Goal: Task Accomplishment & Management: Manage account settings

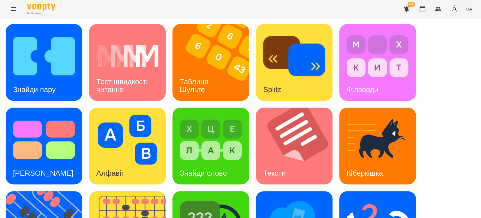
click at [434, 58] on div "Знайди пару Тест швидкості читання Таблиця [PERSON_NAME] Splitz Філворди Тест С…" at bounding box center [241, 187] width 470 height 327
click at [224, 80] on img at bounding box center [214, 62] width 84 height 77
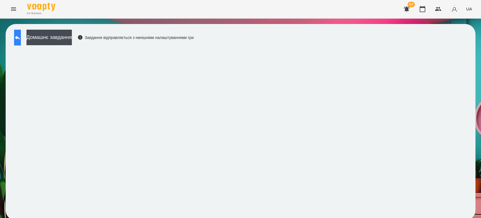
click at [21, 42] on button at bounding box center [17, 38] width 7 height 16
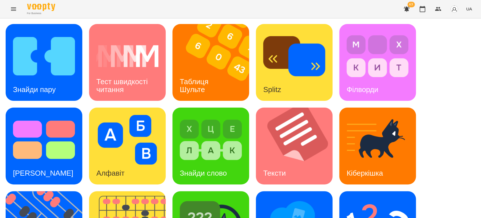
scroll to position [94, 0]
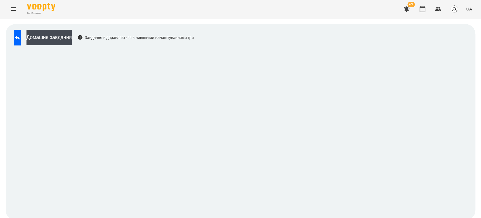
scroll to position [2, 0]
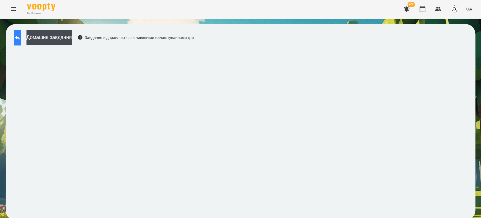
click at [21, 38] on button at bounding box center [17, 38] width 7 height 16
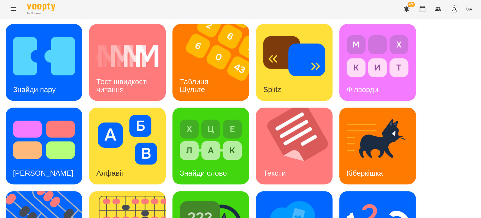
scroll to position [139, 0]
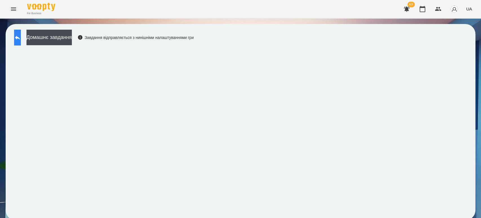
click at [21, 37] on button at bounding box center [17, 38] width 7 height 16
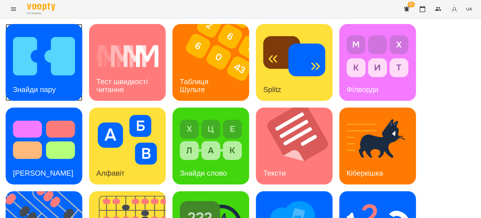
click at [43, 44] on img at bounding box center [44, 56] width 62 height 50
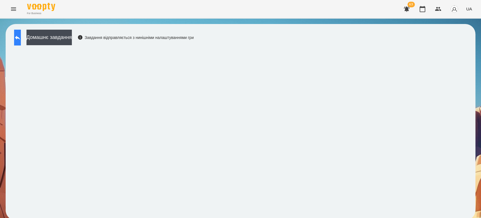
click at [15, 37] on button at bounding box center [17, 38] width 7 height 16
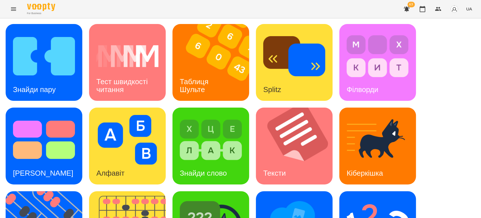
scroll to position [125, 0]
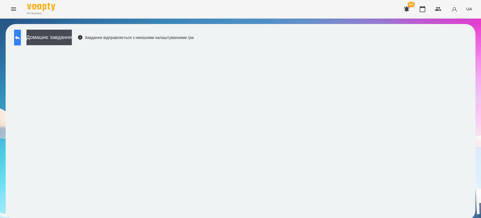
click at [21, 36] on icon at bounding box center [17, 37] width 7 height 7
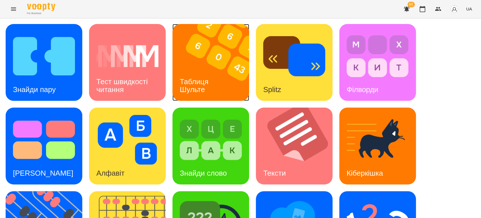
click at [237, 81] on img at bounding box center [214, 62] width 84 height 77
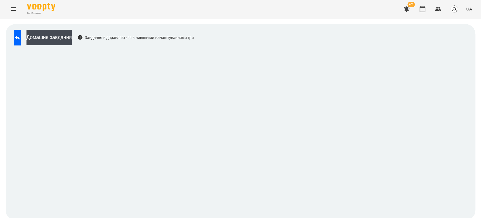
scroll to position [2, 0]
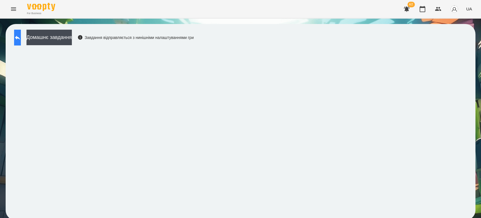
click at [21, 37] on button at bounding box center [17, 38] width 7 height 16
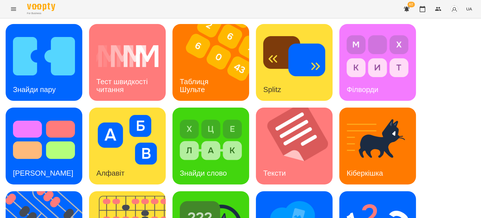
scroll to position [127, 0]
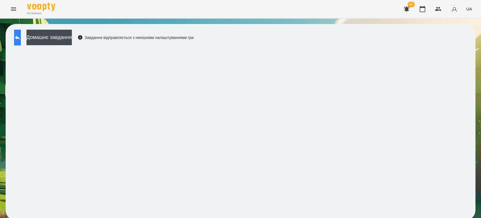
click at [21, 38] on icon at bounding box center [17, 37] width 7 height 7
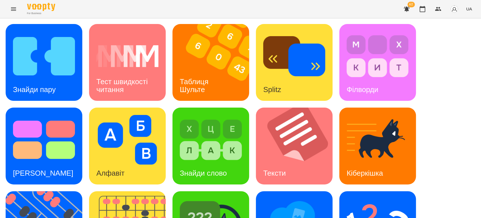
scroll to position [139, 0]
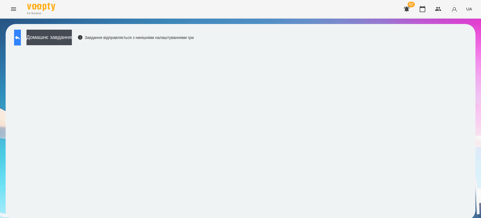
click at [20, 38] on icon at bounding box center [17, 37] width 7 height 7
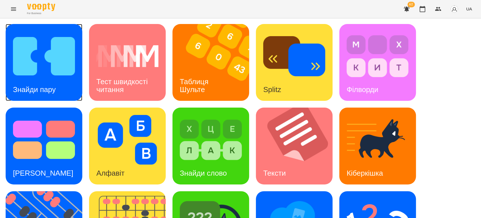
click at [61, 85] on div "Знайди пару" at bounding box center [34, 89] width 57 height 22
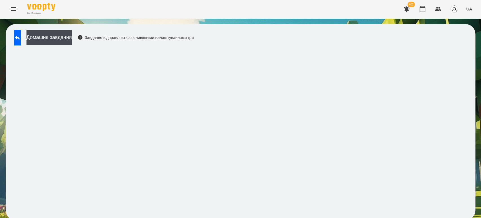
scroll to position [2, 0]
click at [21, 34] on icon at bounding box center [17, 37] width 7 height 7
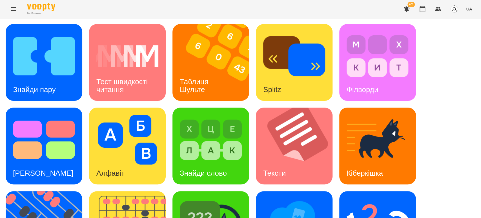
scroll to position [96, 0]
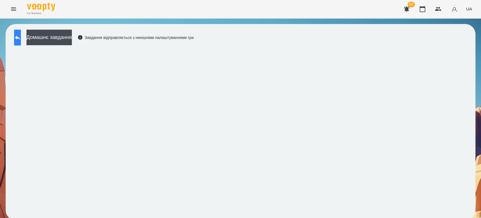
click at [14, 37] on button at bounding box center [17, 38] width 7 height 16
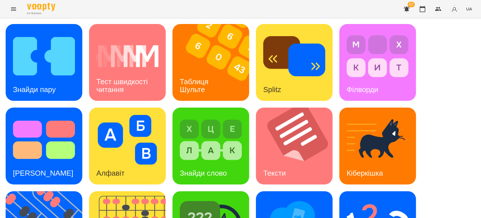
scroll to position [63, 0]
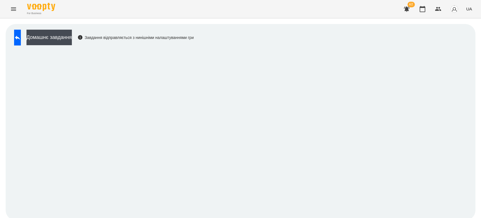
scroll to position [2, 0]
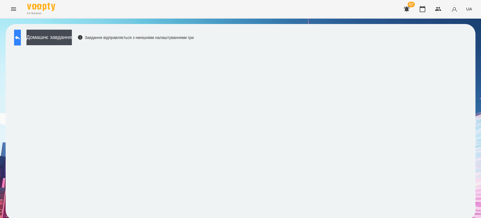
click at [21, 30] on button at bounding box center [17, 38] width 7 height 16
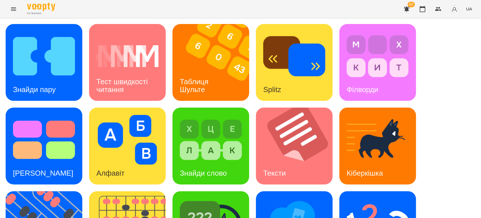
click at [436, 58] on div "Знайди пару Тест швидкості читання Таблиця Шульте Splitz Філворди Тест Струпа А…" at bounding box center [241, 187] width 470 height 327
click at [437, 81] on div "Знайди пару Тест швидкості читання Таблиця Шульте Splitz Філворди Тест Струпа А…" at bounding box center [241, 187] width 470 height 327
click at [467, 70] on div "Знайди пару Тест швидкості читання Таблиця Шульте Splitz Філворди Тест Струпа А…" at bounding box center [241, 187] width 470 height 327
click at [230, 70] on img at bounding box center [214, 62] width 84 height 77
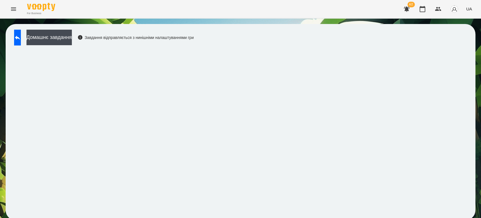
click at [170, 216] on div "Домашнє завдання Завдання відправляється з нинішніми налаштуваннями гри" at bounding box center [241, 122] width 470 height 196
click at [18, 33] on button at bounding box center [17, 38] width 7 height 16
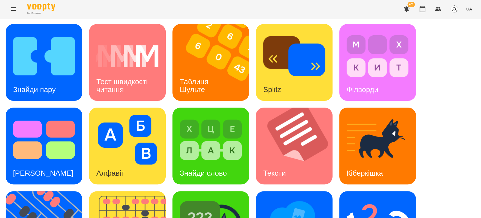
scroll to position [65, 0]
click at [217, 115] on img at bounding box center [211, 140] width 62 height 50
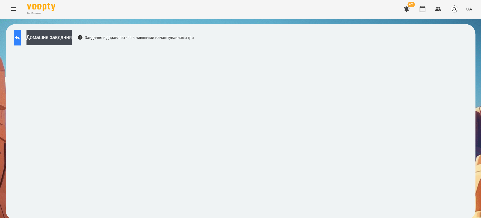
click at [18, 34] on button at bounding box center [17, 38] width 7 height 16
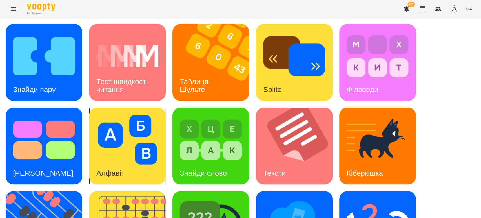
click at [136, 167] on div "Алфавіт" at bounding box center [127, 145] width 77 height 77
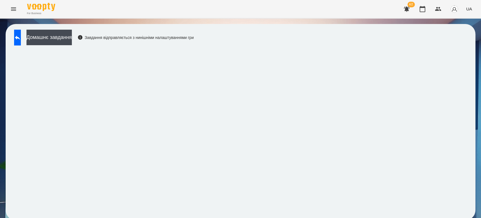
scroll to position [2, 0]
click at [17, 36] on button at bounding box center [17, 38] width 7 height 16
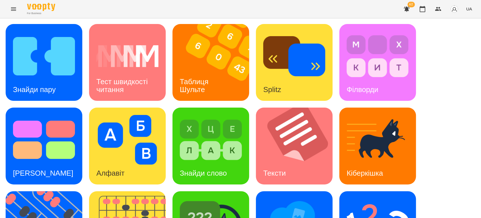
scroll to position [65, 0]
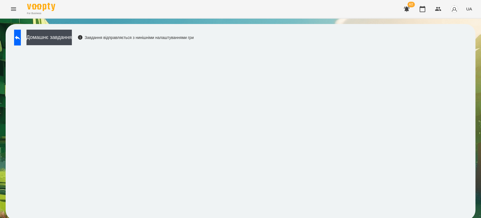
scroll to position [2, 0]
click at [21, 32] on button at bounding box center [17, 38] width 7 height 16
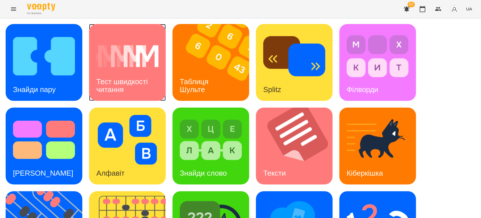
click at [137, 71] on div "Тест швидкості читання" at bounding box center [127, 85] width 77 height 30
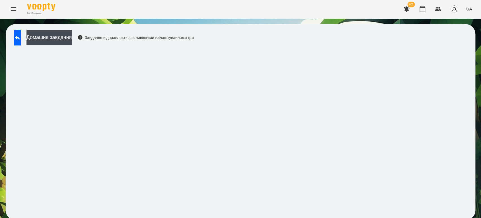
scroll to position [2, 0]
click at [21, 31] on button at bounding box center [17, 38] width 7 height 16
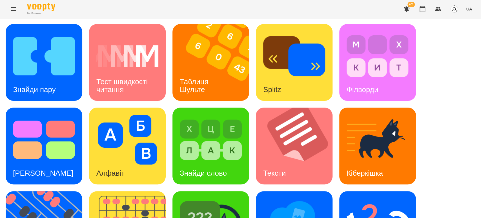
scroll to position [65, 0]
click at [280, 107] on img at bounding box center [298, 145] width 84 height 77
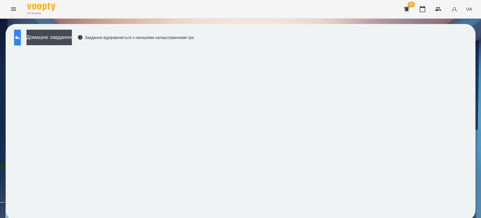
click at [20, 38] on icon at bounding box center [17, 37] width 7 height 7
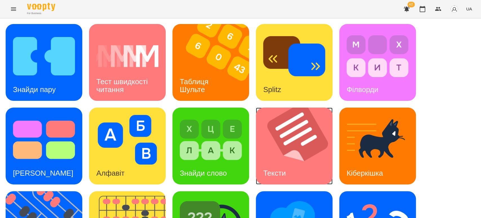
click at [287, 141] on img at bounding box center [298, 145] width 84 height 77
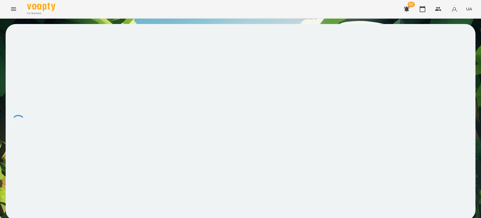
click at [287, 141] on div at bounding box center [241, 122] width 470 height 196
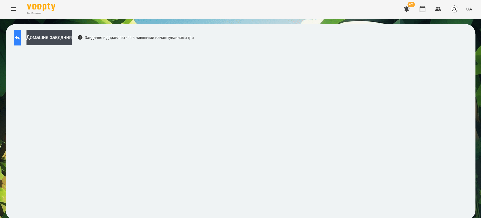
click at [21, 39] on icon at bounding box center [17, 37] width 7 height 7
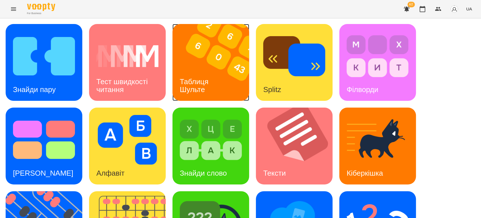
click at [217, 87] on div "Таблиця Шульте" at bounding box center [194, 85] width 45 height 30
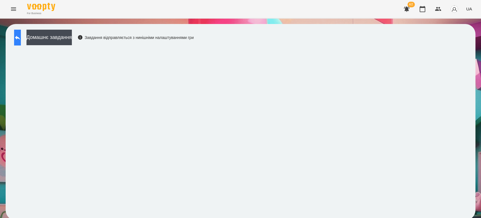
click at [17, 37] on button at bounding box center [17, 38] width 7 height 16
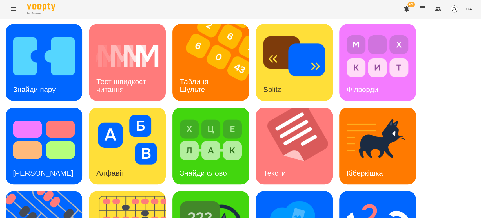
scroll to position [94, 0]
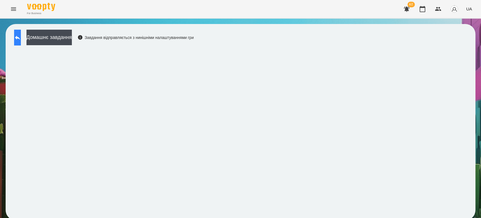
click at [15, 35] on button at bounding box center [17, 38] width 7 height 16
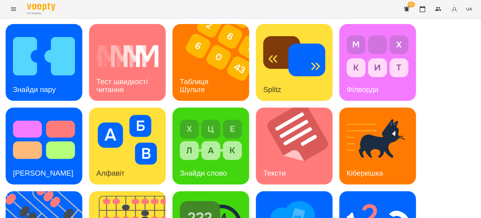
scroll to position [125, 0]
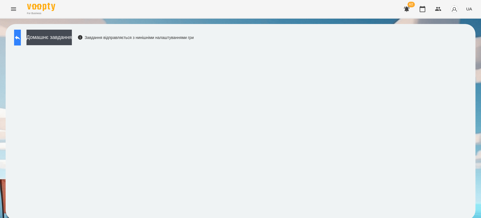
click at [21, 40] on icon at bounding box center [17, 37] width 7 height 7
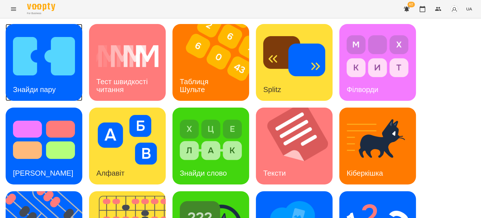
click at [48, 80] on div "Знайди пару" at bounding box center [34, 89] width 57 height 22
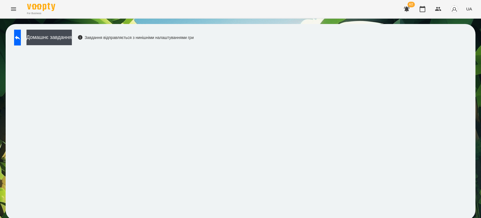
scroll to position [2, 0]
click at [20, 39] on button at bounding box center [17, 38] width 7 height 16
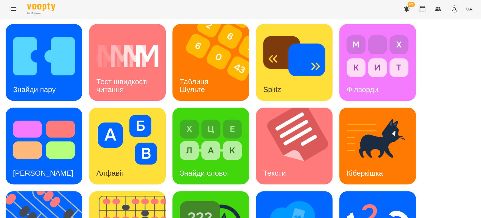
scroll to position [139, 0]
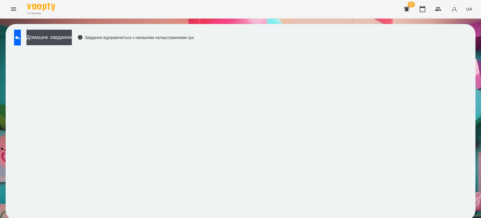
click at [13, 37] on div "Домашнє завдання Завдання відправляється з нинішніми налаштуваннями гри" at bounding box center [102, 39] width 182 height 19
click at [20, 38] on icon at bounding box center [17, 38] width 5 height 4
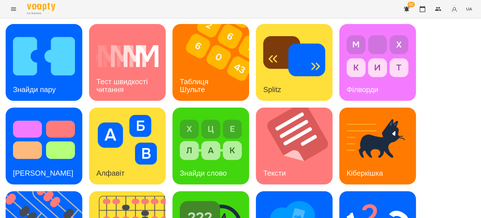
scroll to position [12, 0]
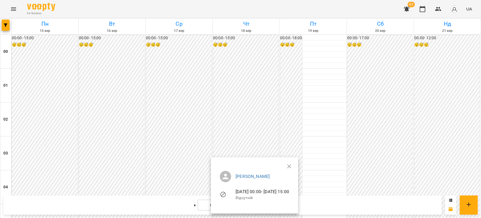
click at [262, 127] on div at bounding box center [240, 109] width 481 height 218
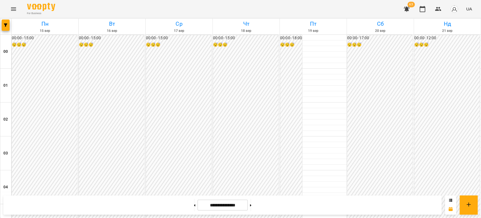
scroll to position [376, 0]
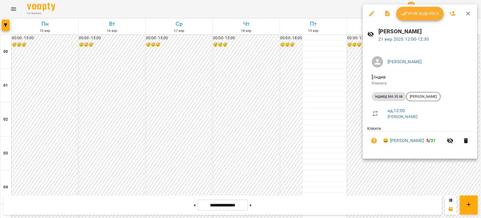
click at [420, 17] on button "Урок відбувся" at bounding box center [419, 14] width 47 height 14
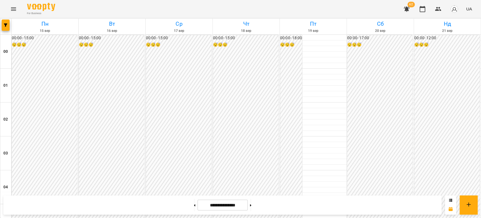
scroll to position [407, 0]
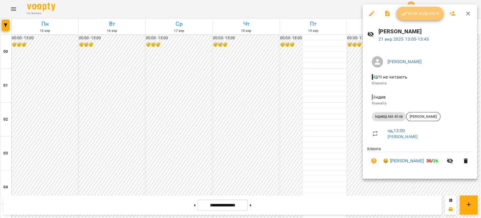
click at [429, 10] on span "Урок відбувся" at bounding box center [420, 13] width 38 height 7
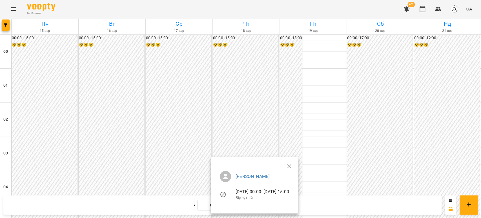
click at [254, 137] on div at bounding box center [240, 109] width 481 height 218
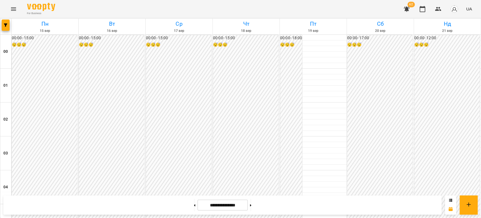
scroll to position [469, 0]
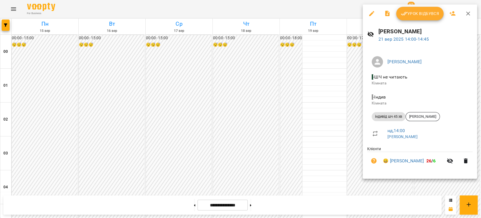
click at [419, 14] on span "Урок відбувся" at bounding box center [420, 13] width 38 height 7
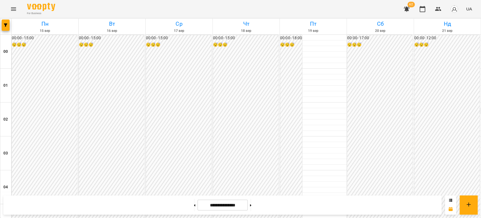
scroll to position [407, 0]
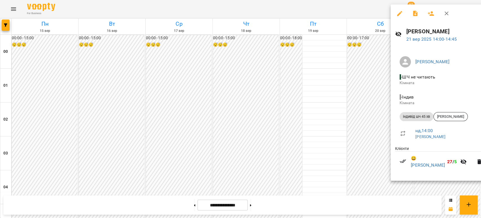
click at [429, 92] on li "- [PERSON_NAME]" at bounding box center [440, 100] width 91 height 20
click at [365, 103] on div at bounding box center [240, 109] width 481 height 218
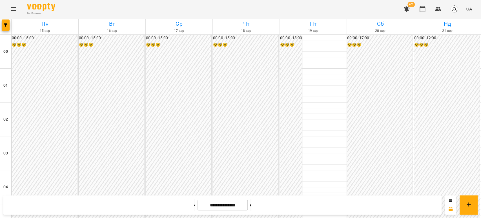
scroll to position [501, 0]
drag, startPoint x: 0, startPoint y: 0, endPoint x: 423, endPoint y: 50, distance: 425.6
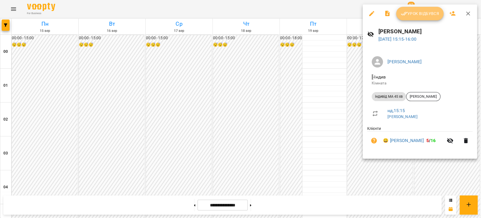
click at [409, 7] on button "Урок відбувся" at bounding box center [419, 14] width 47 height 14
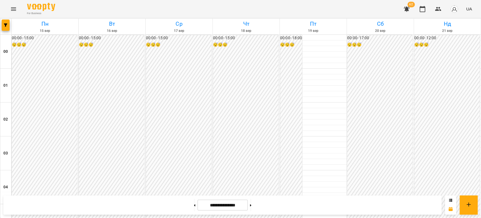
scroll to position [501, 0]
